Goal: Register for event/course

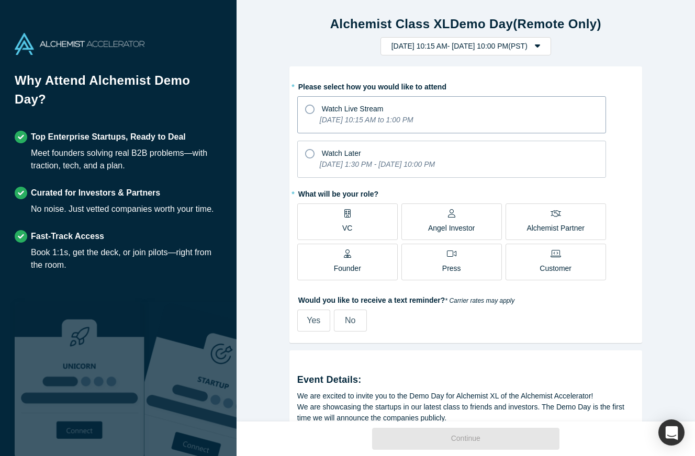
click at [344, 118] on icon "[DATE] 10:15 AM to 1:00 PM" at bounding box center [367, 120] width 94 height 8
click at [0, 0] on input "Watch Live Stream [DATE] 10:15 AM to 1:00 PM" at bounding box center [0, 0] width 0 height 0
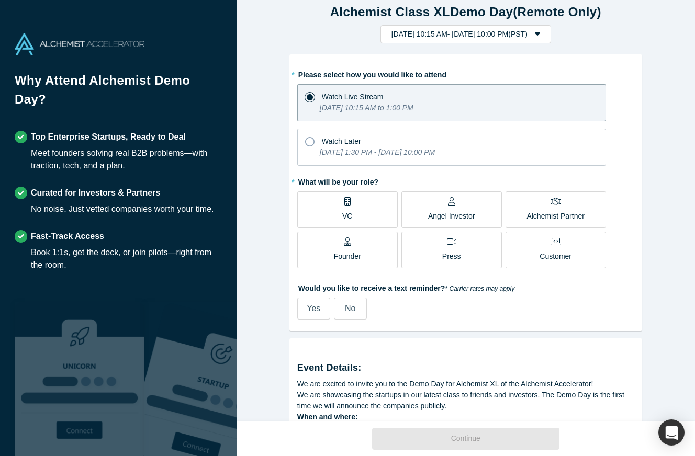
scroll to position [19, 0]
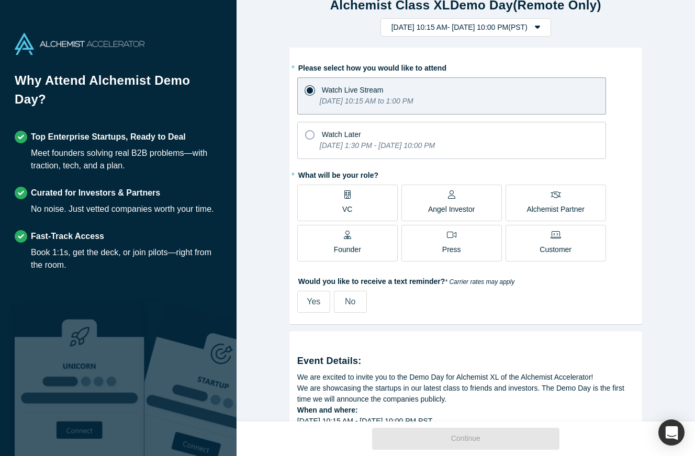
click at [340, 242] on div "Founder" at bounding box center [347, 243] width 27 height 25
click at [0, 0] on input "Founder" at bounding box center [0, 0] width 0 height 0
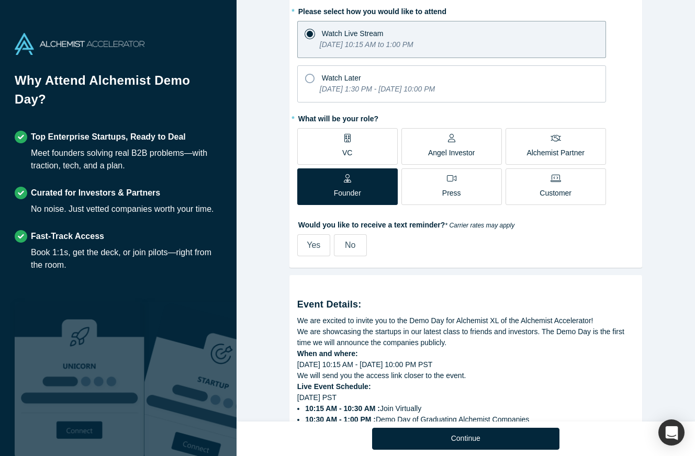
scroll to position [82, 0]
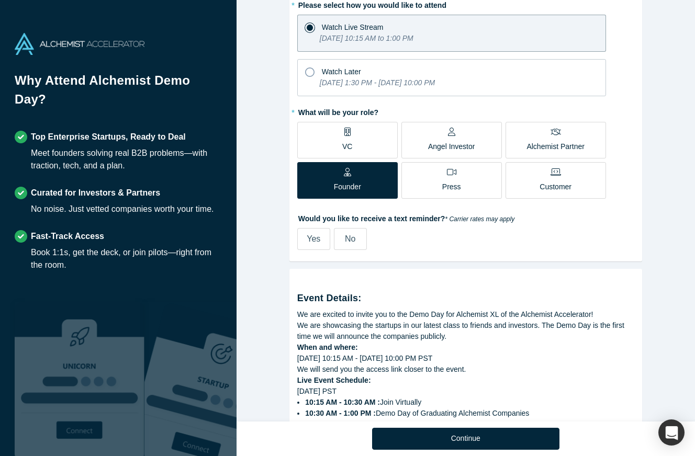
click at [361, 239] on label "No" at bounding box center [350, 239] width 33 height 22
click at [0, 0] on input "No" at bounding box center [0, 0] width 0 height 0
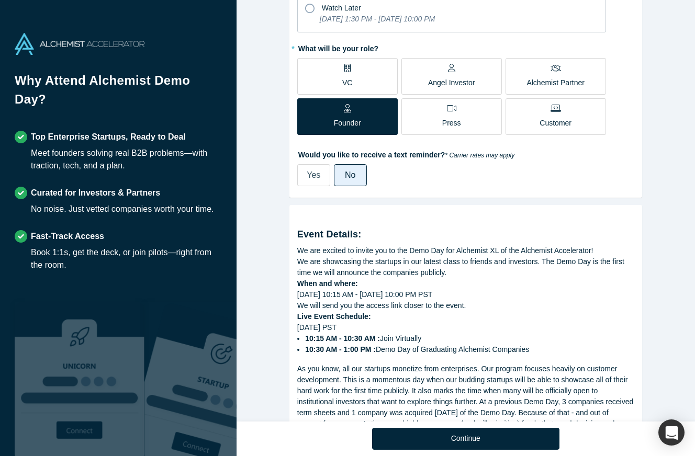
scroll to position [255, 0]
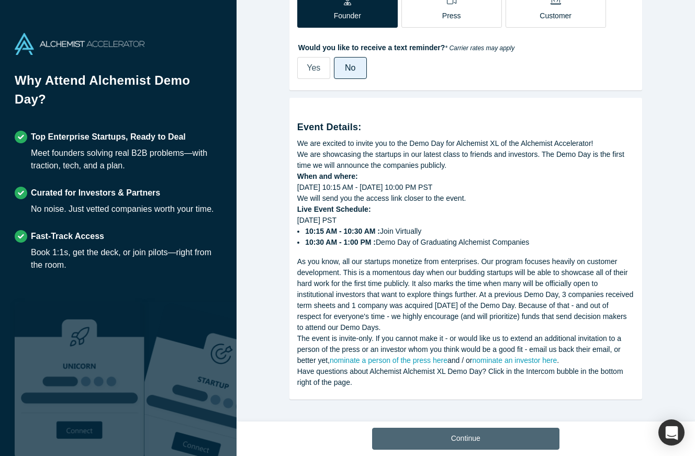
click at [463, 437] on button "Continue" at bounding box center [465, 439] width 187 height 22
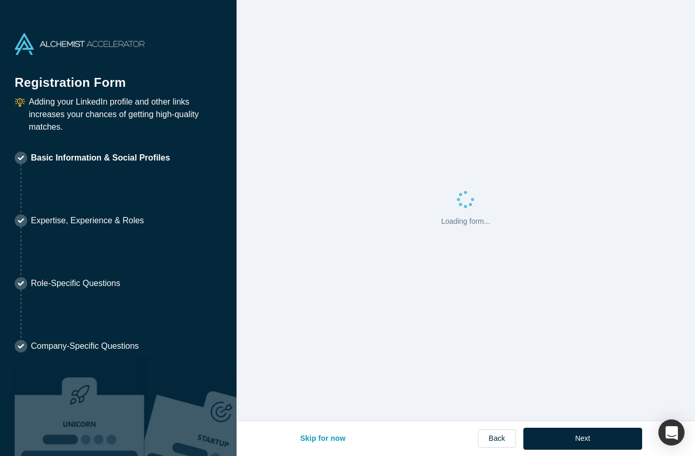
select select "US"
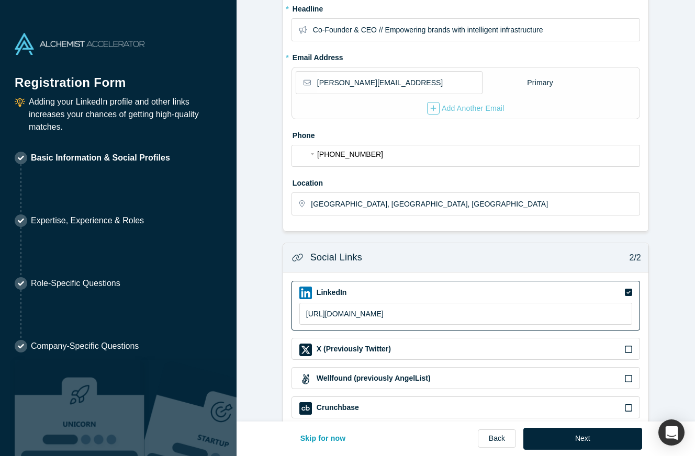
scroll to position [258, 0]
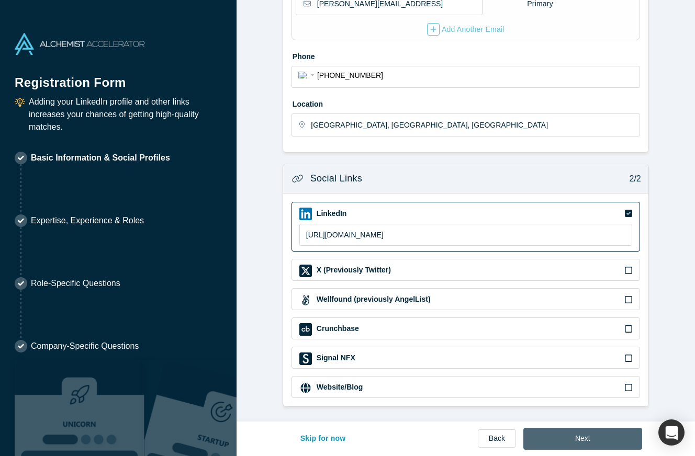
click at [610, 430] on button "Next" at bounding box center [583, 439] width 119 height 22
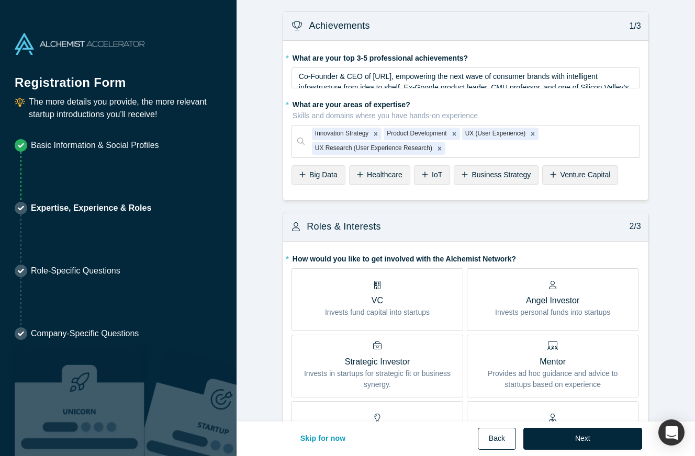
click at [499, 439] on button "Back" at bounding box center [497, 439] width 38 height 22
select select "US"
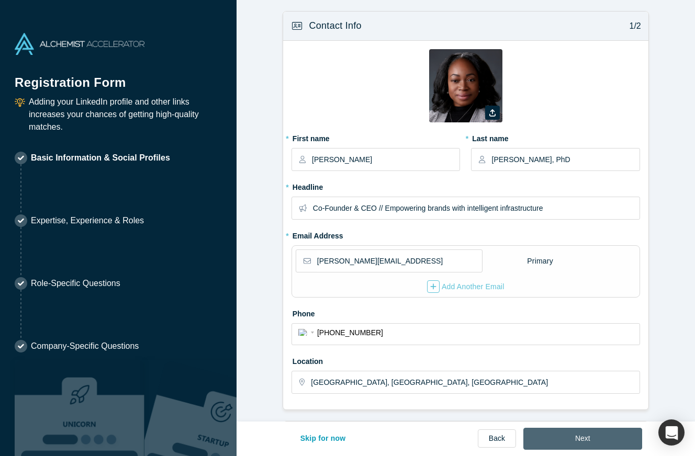
click at [604, 438] on button "Next" at bounding box center [583, 439] width 119 height 22
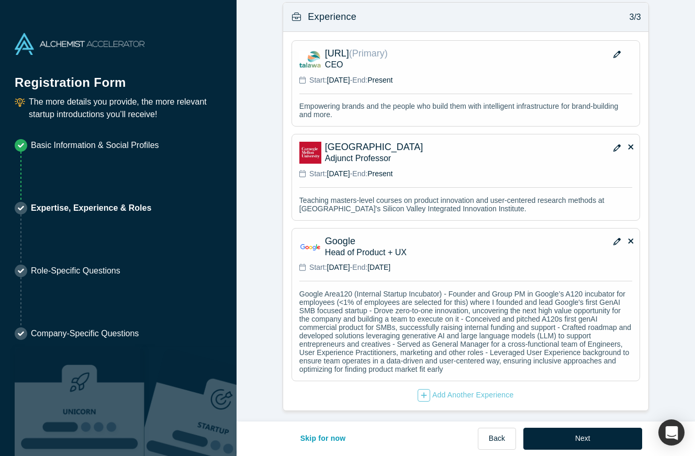
scroll to position [807, 0]
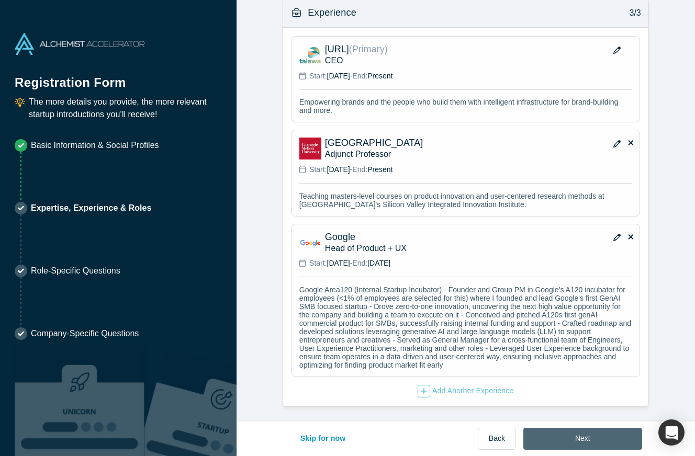
click at [594, 439] on button "Next" at bounding box center [583, 439] width 119 height 22
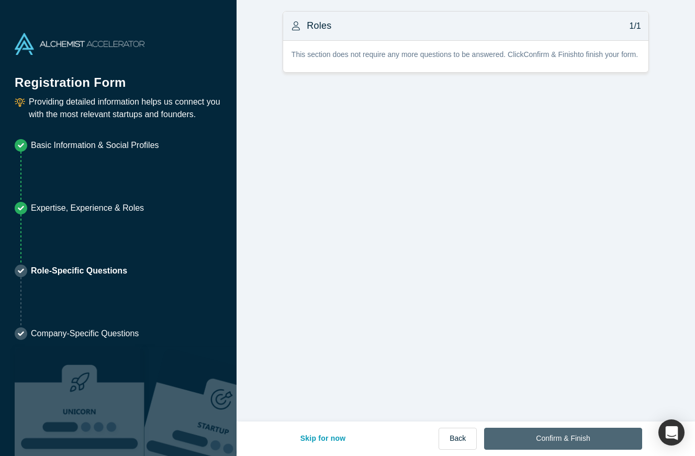
scroll to position [0, 0]
click at [569, 443] on button "Confirm & Finish" at bounding box center [563, 439] width 158 height 22
